Goal: Complete application form: Complete application form

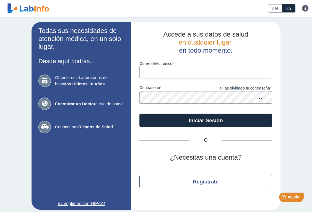
type input "[PERSON_NAME][EMAIL_ADDRESS][PERSON_NAME][DOMAIN_NAME]"
click at [206, 119] on button "Iniciar Sesión" at bounding box center [205, 119] width 133 height 13
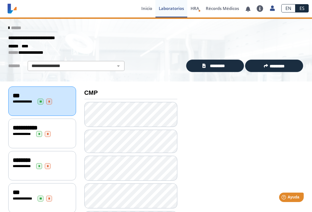
click at [30, 196] on span "**********" at bounding box center [24, 198] width 15 height 4
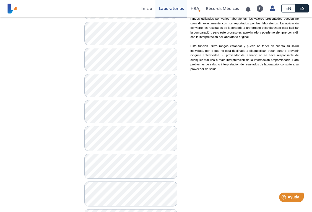
scroll to position [382, 0]
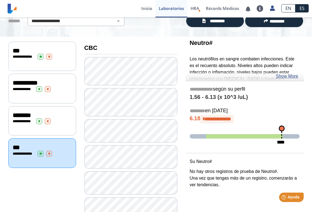
scroll to position [53, 0]
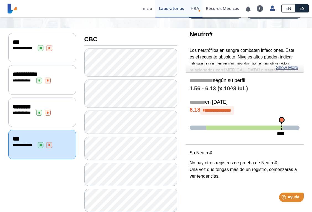
click at [194, 11] on span "HRA" at bounding box center [195, 9] width 9 height 6
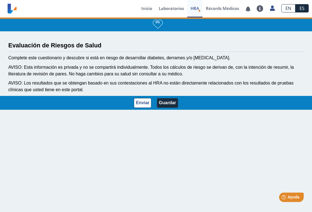
scroll to position [1, 0]
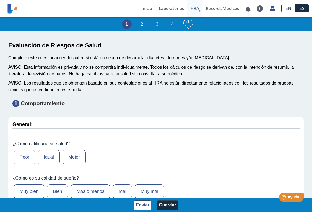
click at [49, 157] on label "Igual" at bounding box center [49, 157] width 22 height 14
click at [0, 0] on input "Igual" at bounding box center [0, 0] width 0 height 0
click at [61, 189] on label "Bien" at bounding box center [57, 191] width 21 height 14
click at [0, 0] on input "Bien" at bounding box center [0, 0] width 0 height 0
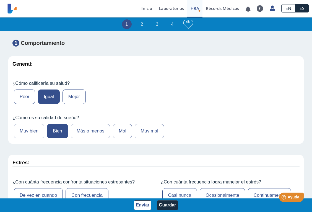
scroll to position [84, 0]
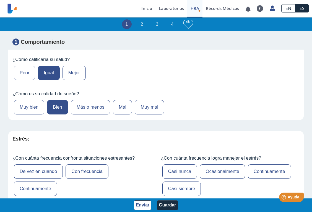
click at [85, 169] on label "Con frecuencia" at bounding box center [87, 171] width 43 height 14
click at [0, 0] on input "Con frecuencia" at bounding box center [0, 0] width 0 height 0
click at [231, 166] on label "Ocasionalmente" at bounding box center [222, 171] width 45 height 14
click at [0, 0] on input "Ocasionalmente" at bounding box center [0, 0] width 0 height 0
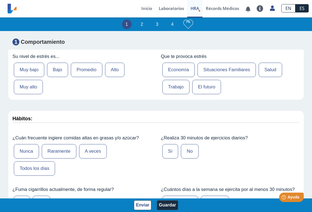
scroll to position [236, 0]
click at [88, 69] on label "Promedio" at bounding box center [87, 70] width 32 height 14
click at [0, 0] on input "Promedio" at bounding box center [0, 0] width 0 height 0
click at [206, 90] on label "El futuro" at bounding box center [206, 87] width 29 height 14
click at [0, 0] on input "El futuro" at bounding box center [0, 0] width 0 height 0
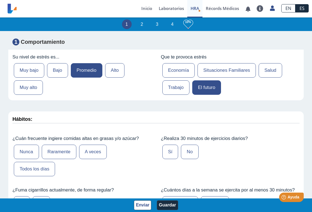
click at [67, 150] on label "Raramente" at bounding box center [59, 151] width 35 height 14
click at [0, 0] on input "Raramente" at bounding box center [0, 0] width 0 height 0
click at [190, 151] on label "No" at bounding box center [189, 151] width 17 height 14
click at [0, 0] on input "No" at bounding box center [0, 0] width 0 height 0
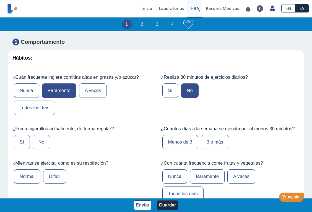
scroll to position [300, 0]
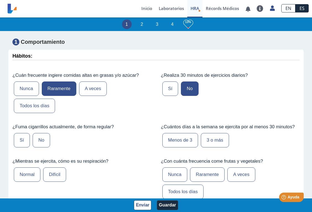
click at [181, 136] on label "Menos de 3" at bounding box center [180, 140] width 36 height 14
click at [0, 0] on input "Menos de 3" at bounding box center [0, 0] width 0 height 0
click at [40, 133] on label "No" at bounding box center [41, 140] width 17 height 14
click at [0, 0] on input "No" at bounding box center [0, 0] width 0 height 0
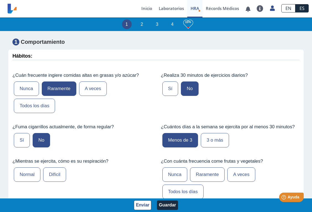
click at [26, 173] on label "Normal" at bounding box center [27, 174] width 27 height 14
click at [0, 0] on input "Normal" at bounding box center [0, 0] width 0 height 0
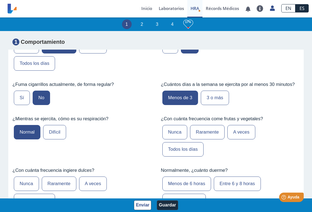
scroll to position [344, 0]
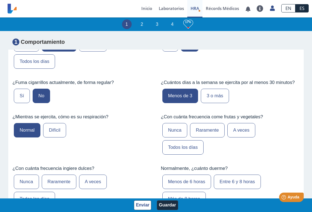
click at [191, 144] on label "Todos los días" at bounding box center [182, 147] width 41 height 14
click at [0, 0] on input "Todos los días" at bounding box center [0, 0] width 0 height 0
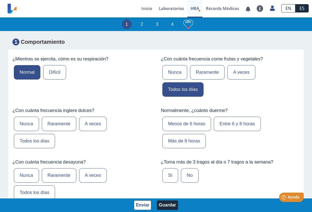
scroll to position [402, 0]
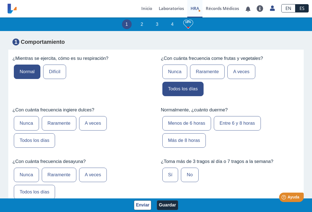
click at [203, 122] on label "Menos de 6 horas" at bounding box center [186, 123] width 49 height 14
click at [0, 0] on input "Menos de 6 horas" at bounding box center [0, 0] width 0 height 0
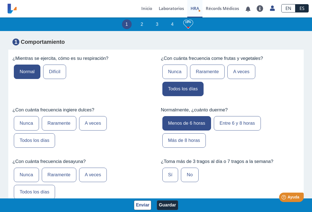
click at [241, 119] on label "Entre 6 y 8 horas" at bounding box center [237, 123] width 47 height 14
click at [0, 0] on input "Entre 6 y 8 horas" at bounding box center [0, 0] width 0 height 0
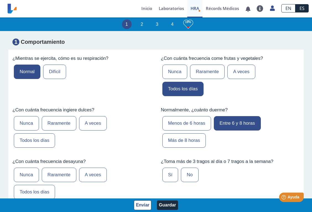
click at [58, 122] on label "Raramente" at bounding box center [59, 123] width 35 height 14
click at [0, 0] on input "Raramente" at bounding box center [0, 0] width 0 height 0
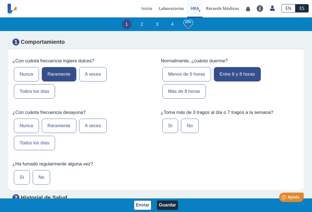
scroll to position [457, 0]
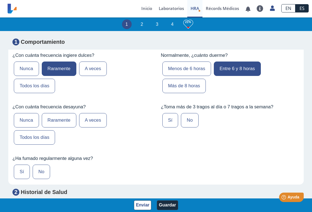
click at [32, 138] on label "Todos los días" at bounding box center [34, 137] width 41 height 14
click at [0, 0] on input "Todos los días" at bounding box center [0, 0] width 0 height 0
click at [41, 167] on label "No" at bounding box center [41, 171] width 17 height 14
click at [0, 0] on input "No" at bounding box center [0, 0] width 0 height 0
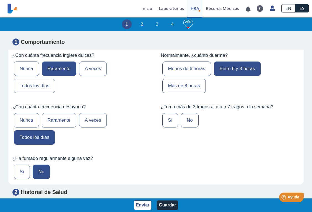
click at [191, 117] on label "No" at bounding box center [189, 120] width 17 height 14
click at [0, 0] on input "No" at bounding box center [0, 0] width 0 height 0
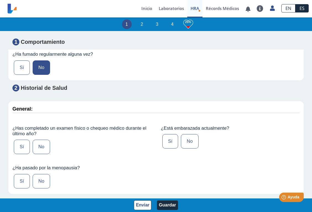
scroll to position [585, 0]
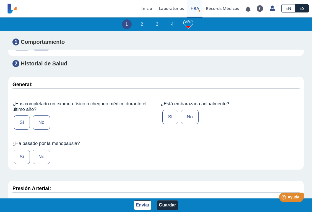
click at [20, 117] on label "Sí" at bounding box center [22, 122] width 16 height 14
click at [0, 0] on input "Sí" at bounding box center [0, 0] width 0 height 0
click at [192, 116] on label "No" at bounding box center [189, 117] width 17 height 14
click at [0, 0] on input "No" at bounding box center [0, 0] width 0 height 0
click at [40, 152] on label "No" at bounding box center [41, 156] width 17 height 14
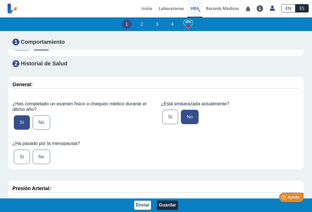
click at [0, 0] on input "No" at bounding box center [0, 0] width 0 height 0
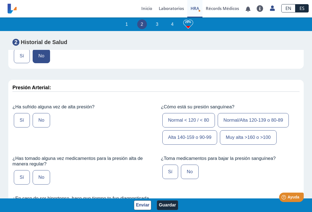
scroll to position [695, 0]
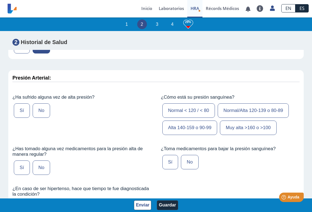
click at [18, 108] on label "Sí" at bounding box center [22, 110] width 16 height 14
click at [0, 0] on input "Sí" at bounding box center [0, 0] width 0 height 0
click at [24, 165] on label "Sí" at bounding box center [22, 167] width 16 height 14
click at [0, 0] on input "Sí" at bounding box center [0, 0] width 0 height 0
click at [193, 107] on label "Normal < 120 / < 80" at bounding box center [188, 110] width 53 height 14
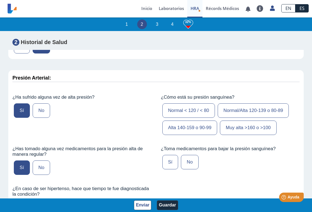
click at [0, 0] on input "Normal < 120 / < 80" at bounding box center [0, 0] width 0 height 0
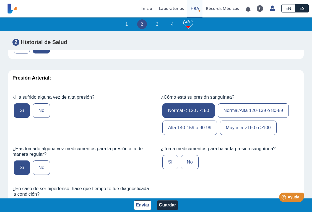
click at [193, 155] on label "No" at bounding box center [189, 162] width 17 height 14
click at [0, 0] on input "No" at bounding box center [0, 0] width 0 height 0
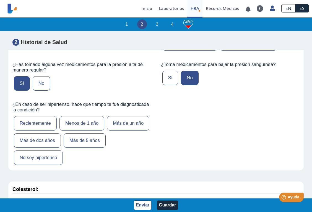
scroll to position [780, 0]
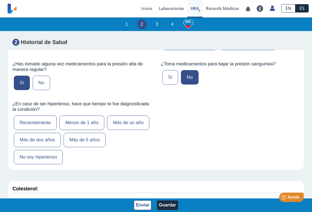
click at [63, 150] on label "No soy hipertenso" at bounding box center [38, 157] width 49 height 14
click at [0, 0] on input "No soy hipertenso" at bounding box center [0, 0] width 0 height 0
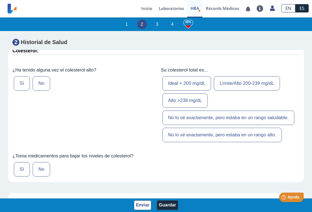
scroll to position [921, 0]
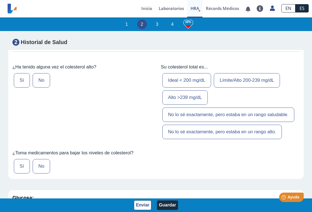
click at [43, 75] on label "No" at bounding box center [41, 80] width 17 height 14
click at [0, 0] on input "No" at bounding box center [0, 0] width 0 height 0
click at [197, 74] on label "Ideal < 200 mg/dL" at bounding box center [186, 80] width 49 height 14
click at [0, 0] on input "Ideal < 200 mg/dL" at bounding box center [0, 0] width 0 height 0
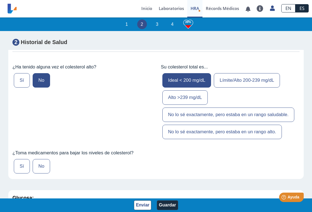
click at [42, 159] on label "No" at bounding box center [41, 166] width 17 height 14
click at [0, 0] on input "No" at bounding box center [0, 0] width 0 height 0
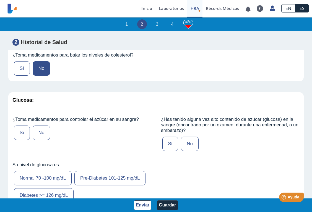
scroll to position [1019, 0]
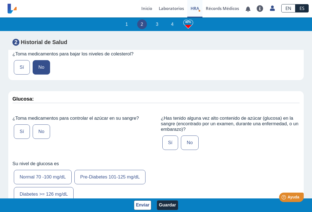
click at [42, 127] on label "No" at bounding box center [41, 131] width 17 height 14
click at [0, 0] on input "No" at bounding box center [0, 0] width 0 height 0
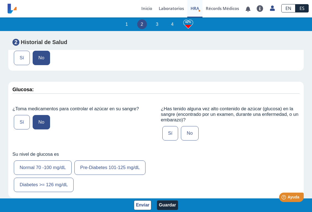
scroll to position [1039, 0]
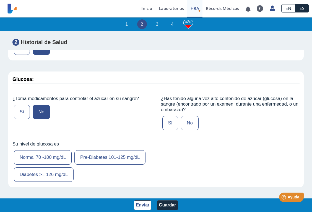
click at [51, 150] on label "Normal 70 -100 mg/dL" at bounding box center [43, 157] width 58 height 14
click at [0, 0] on input "Normal 70 -100 mg/dL" at bounding box center [0, 0] width 0 height 0
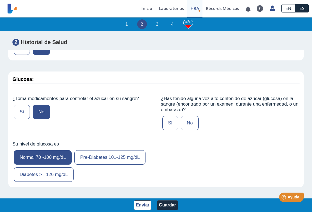
click at [191, 117] on label "No" at bounding box center [189, 123] width 17 height 14
click at [0, 0] on input "No" at bounding box center [0, 0] width 0 height 0
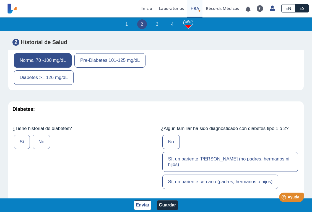
scroll to position [1140, 0]
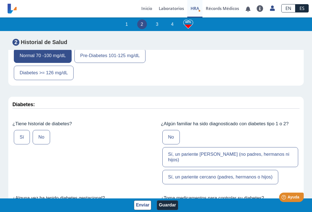
click at [46, 130] on label "No" at bounding box center [41, 137] width 17 height 14
click at [0, 0] on input "No" at bounding box center [0, 0] width 0 height 0
click at [169, 130] on label "No" at bounding box center [170, 137] width 17 height 14
click at [0, 0] on input "No" at bounding box center [0, 0] width 0 height 0
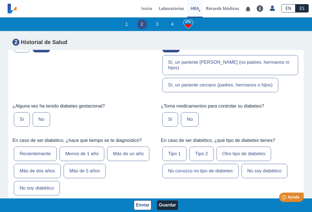
scroll to position [1234, 0]
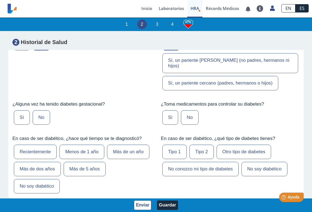
click at [187, 110] on label "No" at bounding box center [189, 117] width 17 height 14
click at [0, 0] on input "No" at bounding box center [0, 0] width 0 height 0
click at [38, 110] on label "No" at bounding box center [41, 117] width 17 height 14
click at [0, 0] on input "No" at bounding box center [0, 0] width 0 height 0
click at [60, 179] on label "No soy diabético" at bounding box center [37, 186] width 46 height 14
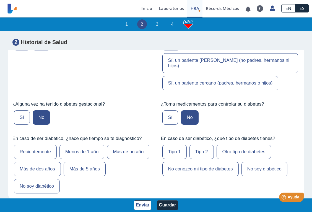
click at [0, 0] on input "No soy diabético" at bounding box center [0, 0] width 0 height 0
click at [276, 162] on label "No soy diabético" at bounding box center [264, 169] width 46 height 14
click at [0, 0] on input "No soy diabético" at bounding box center [0, 0] width 0 height 0
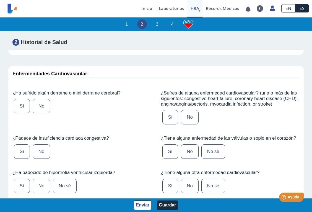
scroll to position [1383, 0]
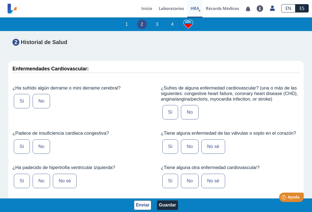
click at [42, 94] on label "No" at bounding box center [41, 101] width 17 height 14
click at [0, 0] on input "No" at bounding box center [0, 0] width 0 height 0
click at [41, 139] on label "No" at bounding box center [41, 146] width 17 height 14
click at [0, 0] on input "No" at bounding box center [0, 0] width 0 height 0
click at [43, 173] on label "No" at bounding box center [41, 180] width 17 height 14
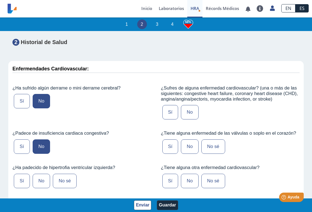
click at [0, 0] on input "No" at bounding box center [0, 0] width 0 height 0
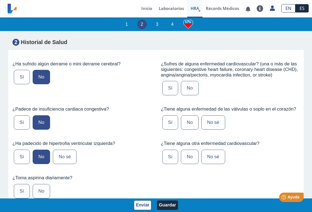
scroll to position [1416, 0]
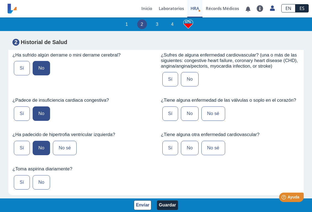
click at [43, 175] on label "No" at bounding box center [41, 182] width 17 height 14
click at [0, 0] on input "No" at bounding box center [0, 0] width 0 height 0
click at [188, 72] on label "No" at bounding box center [189, 79] width 17 height 14
click at [0, 0] on input "No" at bounding box center [0, 0] width 0 height 0
click at [188, 106] on label "No" at bounding box center [189, 113] width 17 height 14
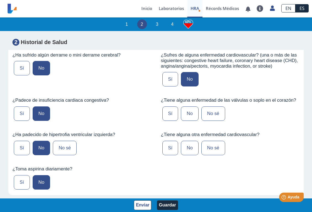
click at [0, 0] on input "No" at bounding box center [0, 0] width 0 height 0
click at [189, 140] on label "No" at bounding box center [189, 147] width 17 height 14
click at [0, 0] on input "No" at bounding box center [0, 0] width 0 height 0
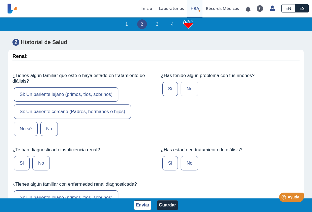
scroll to position [1575, 0]
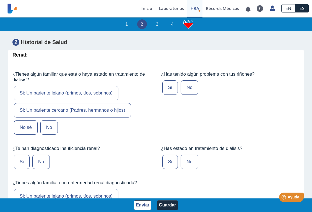
click at [29, 120] on label "No sé" at bounding box center [26, 127] width 24 height 14
click at [0, 0] on input "No sé" at bounding box center [0, 0] width 0 height 0
click at [194, 80] on label "No" at bounding box center [189, 87] width 17 height 14
click at [0, 0] on input "No" at bounding box center [0, 0] width 0 height 0
click at [189, 154] on label "No" at bounding box center [189, 161] width 17 height 14
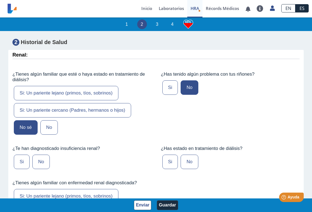
click at [0, 0] on input "No" at bounding box center [0, 0] width 0 height 0
click at [40, 154] on label "No" at bounding box center [40, 161] width 17 height 14
click at [0, 0] on input "No" at bounding box center [0, 0] width 0 height 0
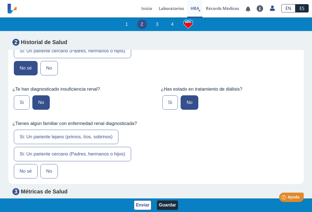
click at [28, 164] on label "No sé" at bounding box center [26, 171] width 24 height 14
click at [0, 0] on input "No sé" at bounding box center [0, 0] width 0 height 0
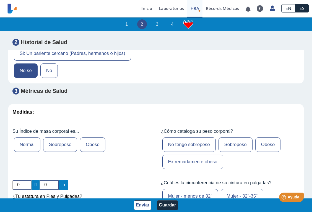
scroll to position [1737, 0]
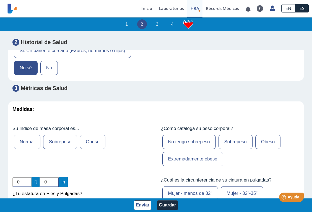
click at [33, 134] on label "Normal" at bounding box center [27, 141] width 27 height 14
click at [0, 0] on input "Normal" at bounding box center [0, 0] width 0 height 0
click at [21, 177] on input "0" at bounding box center [21, 182] width 19 height 10
type input "0"
type input "5"
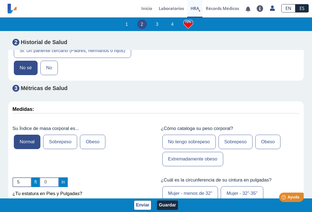
click at [50, 177] on input "0" at bounding box center [49, 182] width 19 height 10
type input "1"
click at [190, 134] on label "No tengo sobrepeso" at bounding box center [188, 141] width 53 height 14
click at [0, 0] on input "No tengo sobrepeso" at bounding box center [0, 0] width 0 height 0
click at [193, 186] on label "Mujer - menos de 32"" at bounding box center [190, 193] width 56 height 14
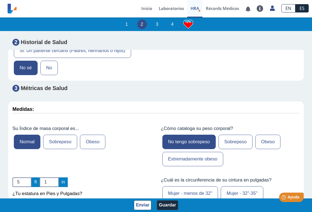
click at [0, 0] on input "Mujer - menos de 32"" at bounding box center [0, 0] width 0 height 0
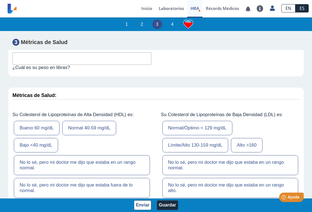
scroll to position [1894, 0]
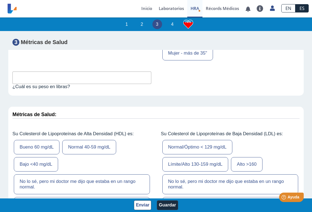
click at [96, 71] on input "text" at bounding box center [81, 77] width 139 height 12
type input "108"
click at [44, 157] on label "Bajo <40 mg/dL" at bounding box center [36, 164] width 44 height 14
click at [0, 0] on input "Bajo <40 mg/dL" at bounding box center [0, 0] width 0 height 0
click at [215, 140] on label "Normal/Óptimo < 129 mg/dL" at bounding box center [197, 147] width 70 height 14
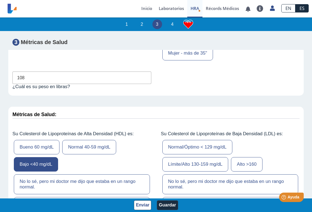
click at [0, 0] on input "Normal/Óptimo < 129 mg/dL" at bounding box center [0, 0] width 0 height 0
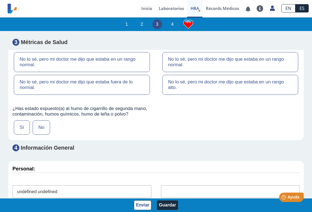
scroll to position [2020, 0]
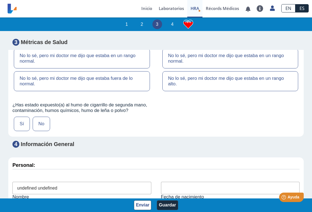
click at [46, 116] on label "No" at bounding box center [41, 123] width 17 height 14
click at [0, 0] on input "No" at bounding box center [0, 0] width 0 height 0
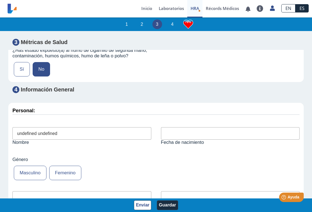
scroll to position [2079, 0]
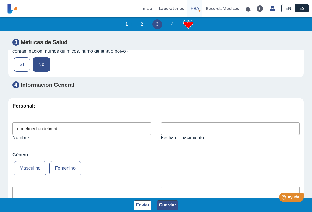
click at [168, 204] on button "Guardar" at bounding box center [167, 205] width 21 height 10
click at [145, 205] on button "Enviar" at bounding box center [142, 205] width 17 height 10
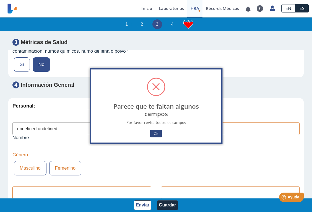
click at [161, 134] on button "OK" at bounding box center [156, 133] width 12 height 7
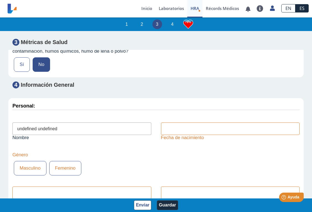
click at [68, 161] on label "Femenino" at bounding box center [65, 168] width 32 height 14
click at [0, 0] on input "Femenino" at bounding box center [0, 0] width 0 height 0
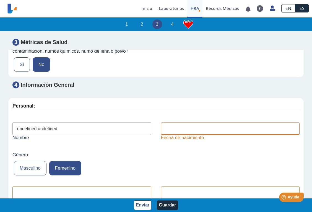
click at [177, 122] on input "text" at bounding box center [230, 128] width 139 height 12
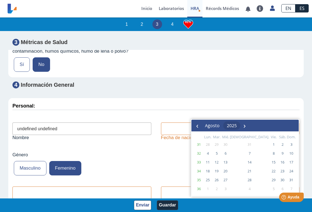
click at [237, 126] on span "2025" at bounding box center [232, 125] width 10 height 6
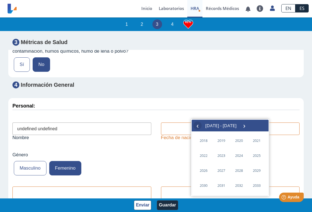
click at [196, 127] on span "‹" at bounding box center [197, 125] width 8 height 8
click at [197, 127] on span "‹" at bounding box center [197, 125] width 8 height 8
click at [224, 170] on span "1995" at bounding box center [221, 170] width 13 height 13
click at [226, 168] on span "agosto" at bounding box center [226, 170] width 25 height 9
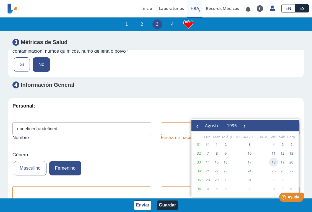
click at [269, 162] on span "18" at bounding box center [273, 161] width 9 height 9
type input "[DATE]"
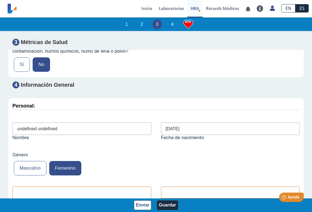
click at [193, 186] on input "text" at bounding box center [230, 192] width 139 height 12
type input "[PERSON_NAME]"
drag, startPoint x: 80, startPoint y: 116, endPoint x: 4, endPoint y: 112, distance: 75.6
click at [4, 112] on app-hra "1 2 3 4 83% Evaluación de Riesgos de Salud Complete este cuestionario y descubr…" at bounding box center [156, 114] width 312 height 195
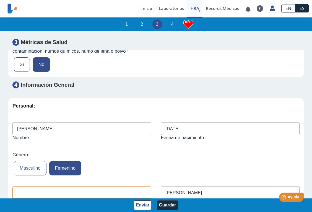
type input "[PERSON_NAME]"
click at [51, 186] on input "text" at bounding box center [81, 192] width 139 height 12
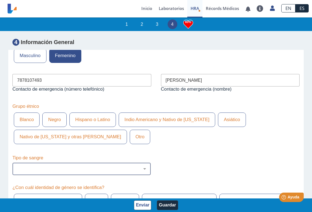
scroll to position [2197, 0]
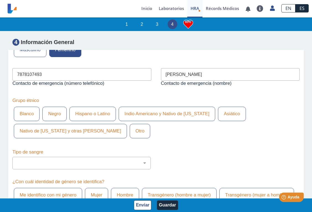
type input "7878107493"
click at [101, 106] on label "Hispano o Latino" at bounding box center [92, 113] width 46 height 14
click at [0, 0] on input "Hispano o Latino" at bounding box center [0, 0] width 0 height 0
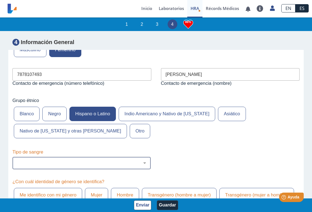
select select "1: 227"
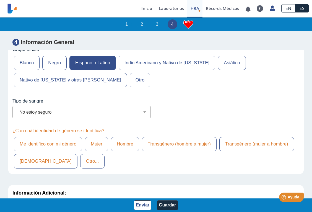
scroll to position [2252, 0]
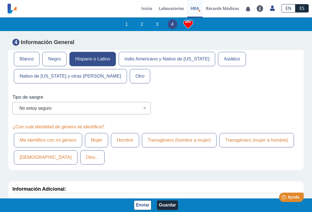
click at [71, 133] on label "Me identifico con mi género" at bounding box center [48, 140] width 68 height 14
click at [0, 0] on input "Me identifico con mi género" at bounding box center [0, 0] width 0 height 0
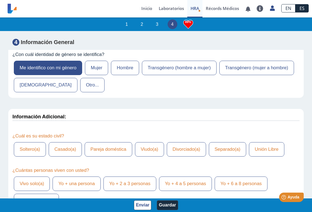
scroll to position [2324, 0]
click at [35, 142] on label "Soltero(a)" at bounding box center [30, 149] width 32 height 14
click at [0, 0] on input "Soltero(a)" at bounding box center [0, 0] width 0 height 0
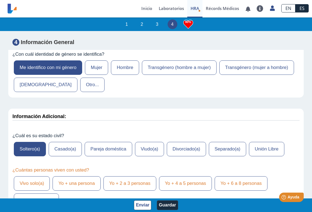
click at [35, 176] on label "Vivo solo(a)" at bounding box center [32, 183] width 36 height 14
click at [0, 0] on input "Vivo solo(a)" at bounding box center [0, 0] width 0 height 0
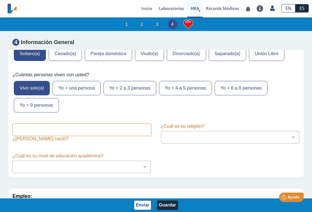
scroll to position [2421, 0]
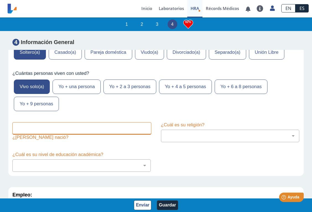
click at [54, 122] on input "text" at bounding box center [81, 128] width 139 height 12
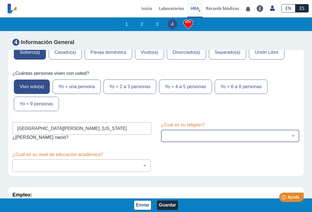
type input "[GEOGRAPHIC_DATA][PERSON_NAME], [US_STATE]"
select select "1: 216"
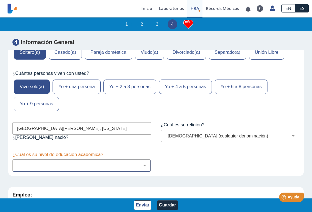
select select "8: 281"
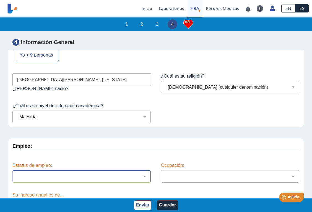
scroll to position [2469, 0]
select select "2: 134"
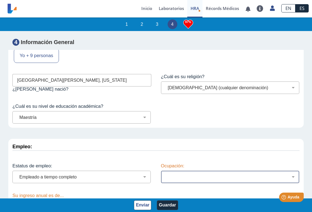
select select "11: 178"
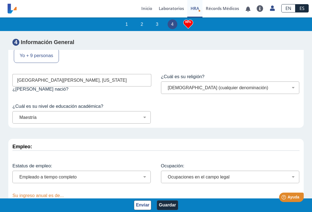
select select "7: 149"
click at [173, 203] on button "Guardar" at bounding box center [167, 205] width 21 height 10
click at [144, 204] on button "Enviar" at bounding box center [142, 205] width 17 height 10
click at [145, 205] on button "Enviar" at bounding box center [142, 205] width 17 height 10
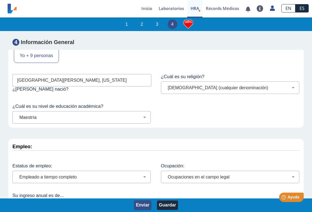
click at [145, 205] on button "Enviar" at bounding box center [142, 205] width 17 height 10
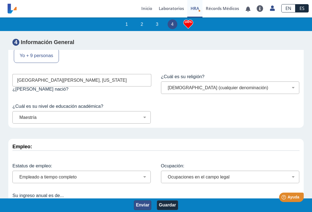
click at [145, 205] on button "Enviar" at bounding box center [142, 205] width 17 height 10
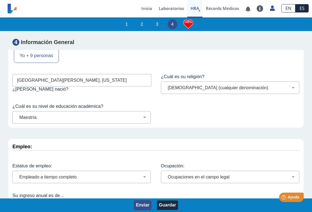
click at [145, 205] on button "Enviar" at bounding box center [142, 205] width 17 height 10
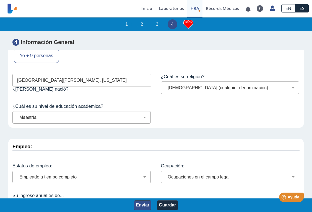
click at [145, 205] on button "Enviar" at bounding box center [142, 205] width 17 height 10
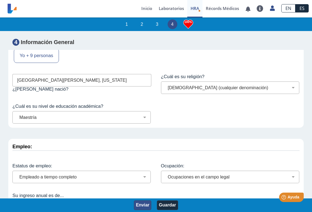
click at [145, 205] on button "Enviar" at bounding box center [142, 205] width 17 height 10
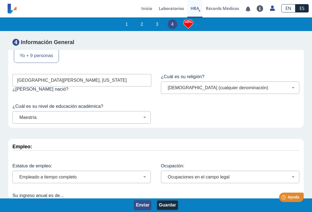
click at [145, 205] on button "Enviar" at bounding box center [142, 205] width 17 height 10
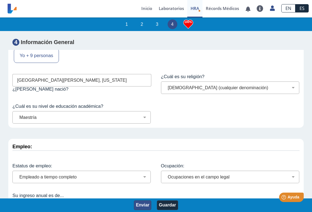
click at [145, 205] on button "Enviar" at bounding box center [142, 205] width 17 height 10
click at [216, 184] on div "Empleo: Estatus de empleo: Empleado a tiempo parcial Empleado a tiempo completo…" at bounding box center [155, 178] width 295 height 78
click at [145, 206] on button "Enviar" at bounding box center [142, 205] width 17 height 10
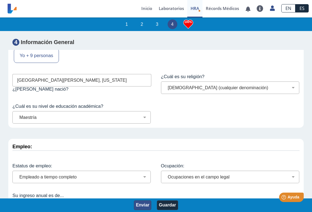
click at [145, 206] on button "Enviar" at bounding box center [142, 205] width 17 height 10
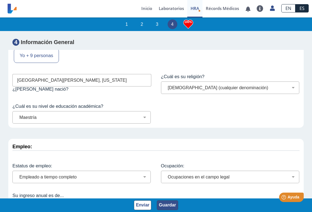
click at [172, 208] on button "Guardar" at bounding box center [167, 205] width 21 height 10
click at [134, 205] on button "Enviar" at bounding box center [142, 205] width 17 height 10
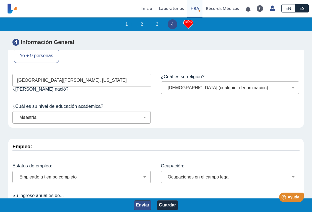
click at [134, 205] on button "Enviar" at bounding box center [142, 205] width 17 height 10
click at [143, 206] on button "Enviar" at bounding box center [142, 205] width 17 height 10
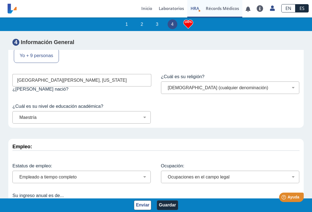
click at [220, 7] on link "Récords Médicos" at bounding box center [222, 8] width 40 height 17
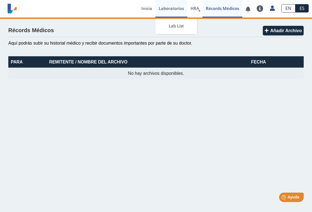
click at [175, 6] on link "Laboratorios" at bounding box center [171, 8] width 32 height 17
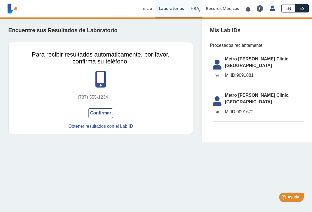
click at [194, 7] on span "HRA" at bounding box center [195, 9] width 9 height 6
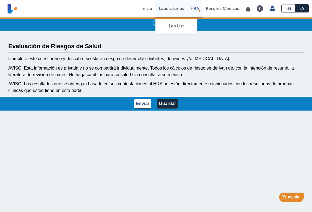
click at [179, 7] on link "Laboratorios" at bounding box center [171, 8] width 32 height 17
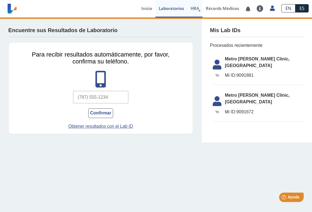
click at [193, 8] on span "HRA" at bounding box center [195, 9] width 9 height 6
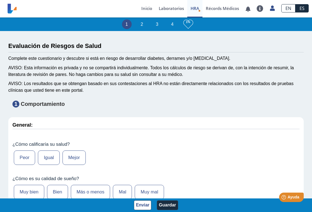
click at [187, 26] on icon at bounding box center [188, 24] width 10 height 9
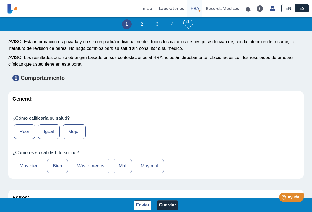
scroll to position [28, 0]
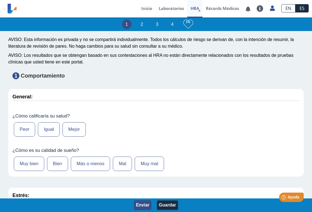
click at [139, 209] on button "Enviar" at bounding box center [142, 205] width 17 height 10
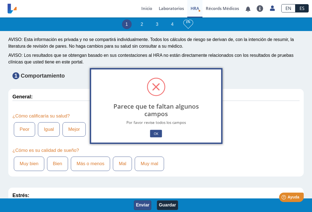
click at [145, 202] on button "Enviar" at bounding box center [142, 205] width 17 height 10
click at [153, 131] on button "OK" at bounding box center [156, 133] width 12 height 7
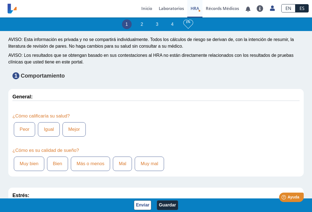
click at [171, 23] on li "4" at bounding box center [173, 24] width 10 height 10
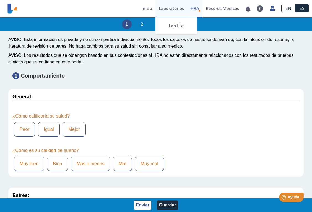
click at [168, 1] on link "Laboratorios" at bounding box center [171, 8] width 32 height 17
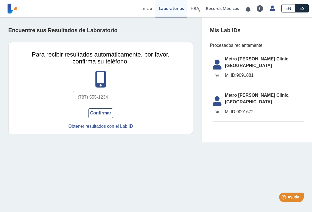
click at [100, 96] on input "text" at bounding box center [100, 97] width 55 height 12
click at [105, 114] on button "Confirmar" at bounding box center [100, 113] width 25 height 10
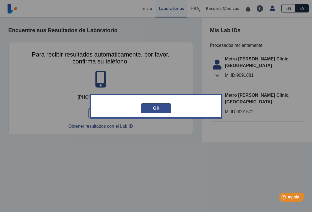
click at [154, 107] on button "OK" at bounding box center [156, 108] width 30 height 10
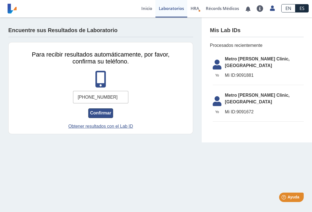
click at [105, 112] on button "Confirmar" at bounding box center [100, 113] width 25 height 10
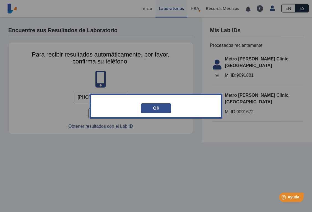
click at [155, 111] on button "OK" at bounding box center [156, 108] width 30 height 10
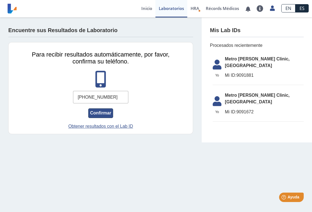
click at [107, 113] on button "Confirmar" at bounding box center [100, 113] width 25 height 10
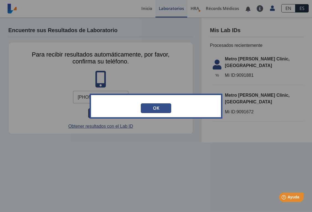
click at [107, 113] on div "× OK No Cancelar" at bounding box center [156, 105] width 133 height 25
click at [156, 106] on button "OK" at bounding box center [156, 108] width 30 height 10
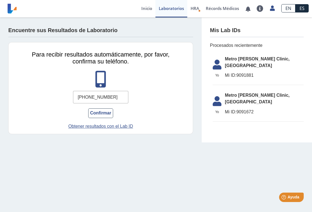
click at [79, 98] on input "[PHONE_NUMBER]" at bounding box center [100, 97] width 55 height 12
click at [116, 100] on input "(178) 767-9085" at bounding box center [100, 97] width 55 height 12
click at [82, 97] on input "(178) 767-9085" at bounding box center [100, 97] width 55 height 12
click at [101, 114] on button "Confirmar" at bounding box center [100, 113] width 25 height 10
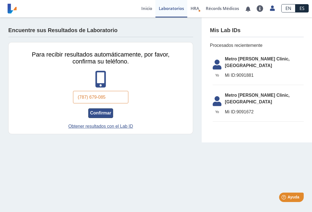
click at [101, 114] on button "Confirmar" at bounding box center [100, 113] width 25 height 10
click at [250, 72] on span "Mi ID: 9091881" at bounding box center [264, 75] width 79 height 7
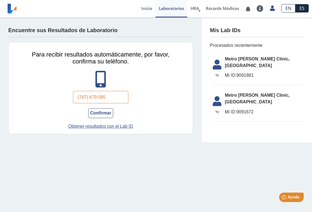
click at [250, 72] on span "Mi ID: 9091881" at bounding box center [264, 75] width 79 height 7
click at [236, 60] on span "Metro [PERSON_NAME] Clinic, [GEOGRAPHIC_DATA]" at bounding box center [264, 62] width 79 height 13
click at [232, 33] on div "Mis Lab IDs" at bounding box center [257, 31] width 94 height 11
click at [235, 92] on li "Yo Yo Metro [PERSON_NAME] Clinic, Hato Rey Mi ID: 9091672" at bounding box center [258, 105] width 91 height 32
click at [104, 112] on button "Confirmar" at bounding box center [100, 113] width 25 height 10
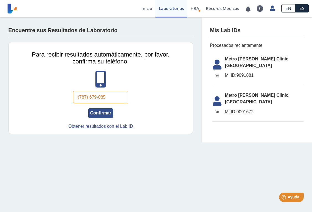
click at [104, 112] on button "Confirmar" at bounding box center [100, 113] width 25 height 10
click at [107, 99] on input "(787) 679-085" at bounding box center [100, 97] width 55 height 12
type input "[PHONE_NUMBER]"
click at [104, 111] on button "Confirmar" at bounding box center [100, 113] width 25 height 10
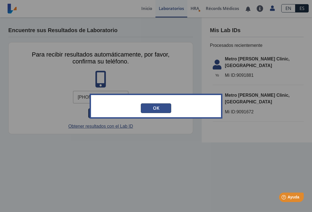
click at [104, 111] on div "OK No Cancelar" at bounding box center [156, 108] width 122 height 10
click at [150, 108] on button "OK" at bounding box center [156, 108] width 30 height 10
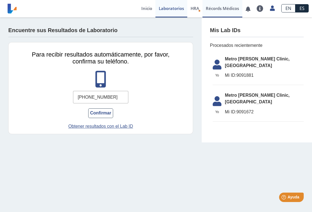
click at [221, 9] on link "Récords Médicos" at bounding box center [222, 8] width 40 height 17
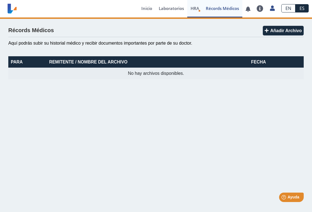
click at [191, 12] on link "HRA Evaluación de Riesgos de Salud" at bounding box center [194, 8] width 15 height 17
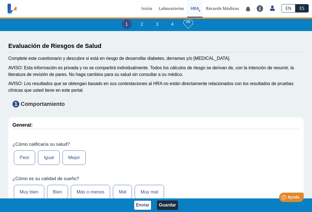
type input "undefined undefined"
select select
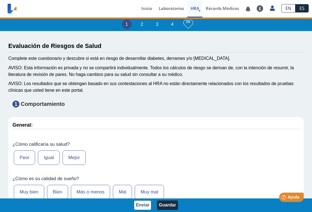
select select
